Goal: Task Accomplishment & Management: Complete application form

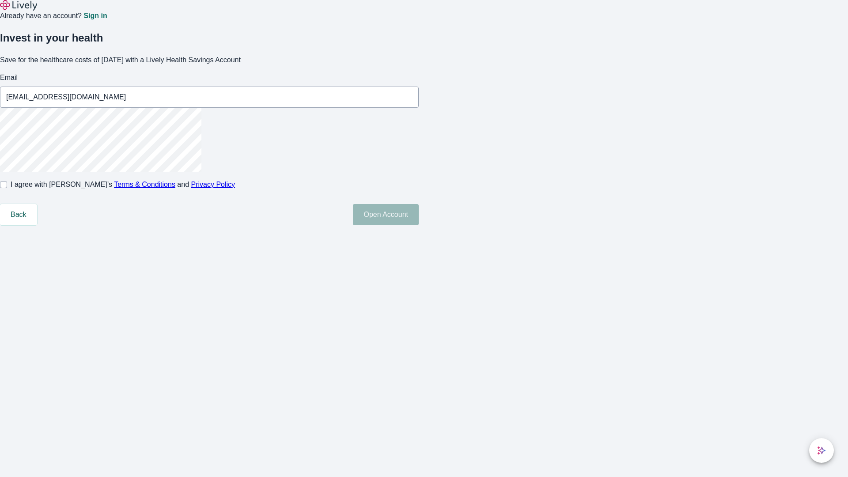
click at [7, 188] on input "I agree with Lively’s Terms & Conditions and Privacy Policy" at bounding box center [3, 184] width 7 height 7
checkbox input "true"
click at [419, 225] on button "Open Account" at bounding box center [386, 214] width 66 height 21
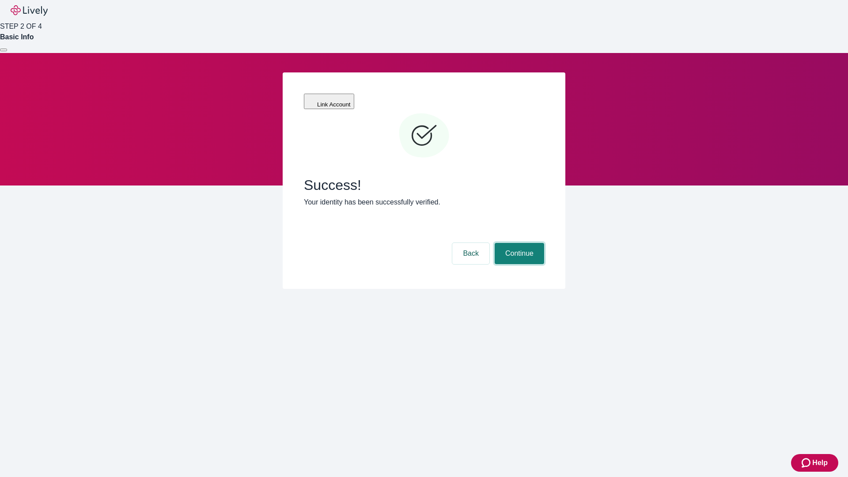
click at [518, 243] on button "Continue" at bounding box center [519, 253] width 49 height 21
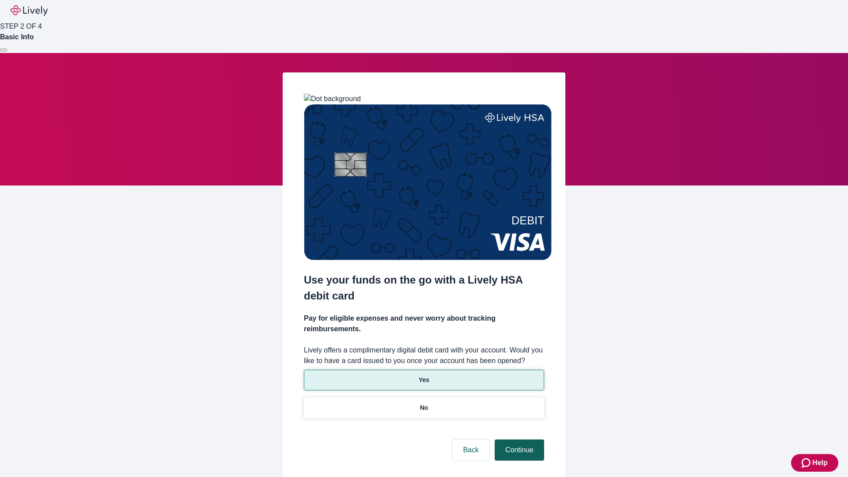
click at [424, 375] on p "Yes" at bounding box center [424, 379] width 11 height 9
click at [518, 439] on button "Continue" at bounding box center [519, 449] width 49 height 21
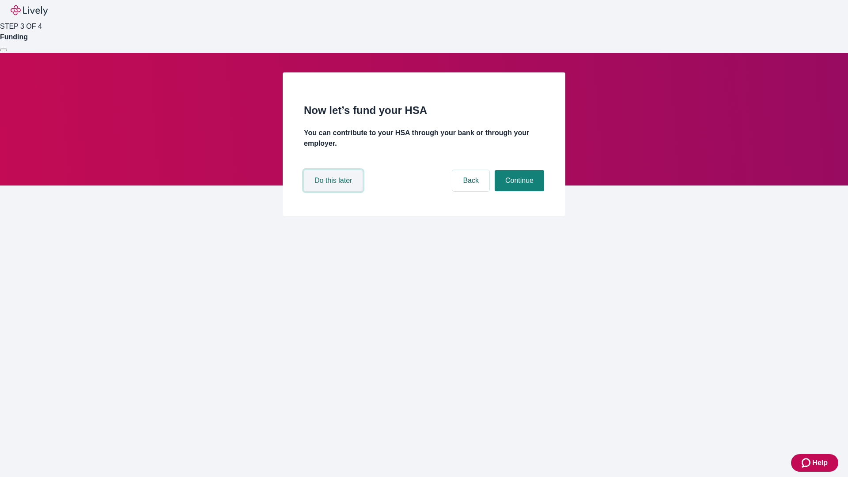
click at [334, 191] on button "Do this later" at bounding box center [333, 180] width 59 height 21
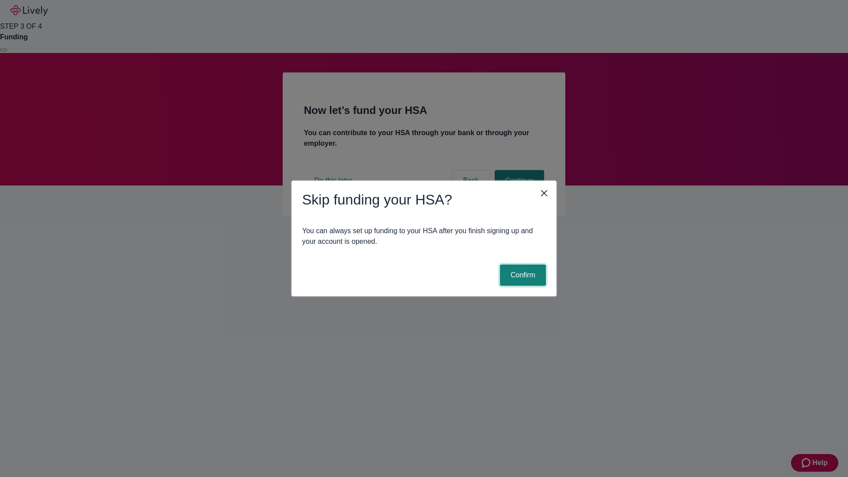
click at [522, 275] on button "Confirm" at bounding box center [523, 275] width 46 height 21
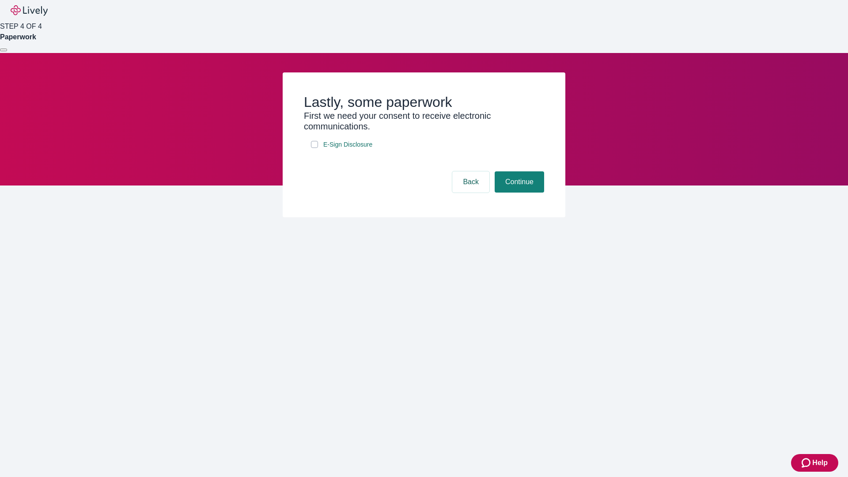
click at [314, 148] on input "E-Sign Disclosure" at bounding box center [314, 144] width 7 height 7
checkbox input "true"
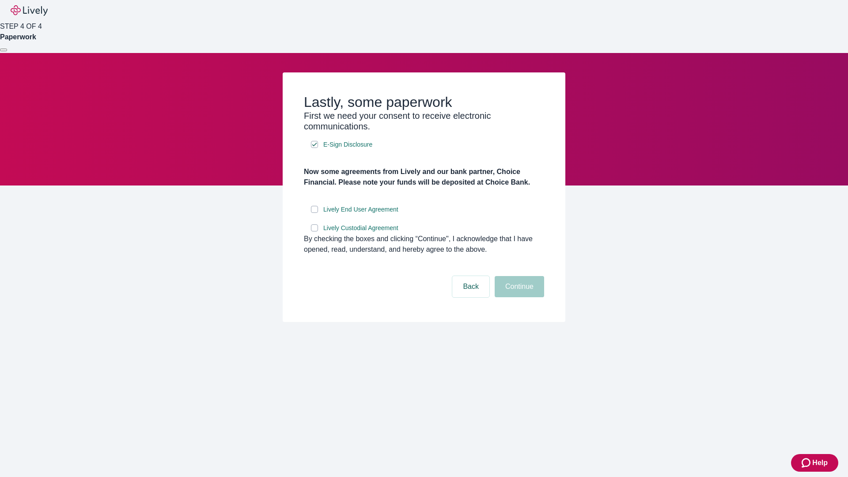
click at [314, 213] on input "Lively End User Agreement" at bounding box center [314, 209] width 7 height 7
checkbox input "true"
click at [314, 231] on input "Lively Custodial Agreement" at bounding box center [314, 227] width 7 height 7
checkbox input "true"
click at [518, 297] on button "Continue" at bounding box center [519, 286] width 49 height 21
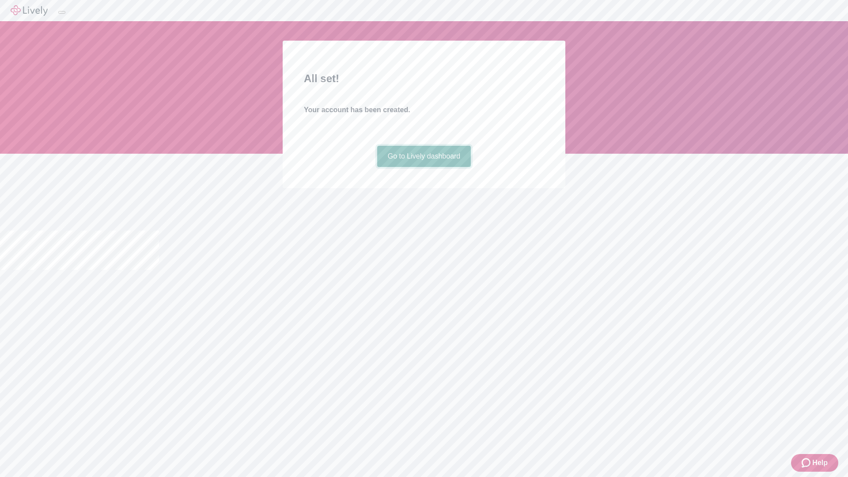
click at [424, 167] on link "Go to Lively dashboard" at bounding box center [424, 156] width 94 height 21
